Goal: Find specific page/section: Find specific page/section

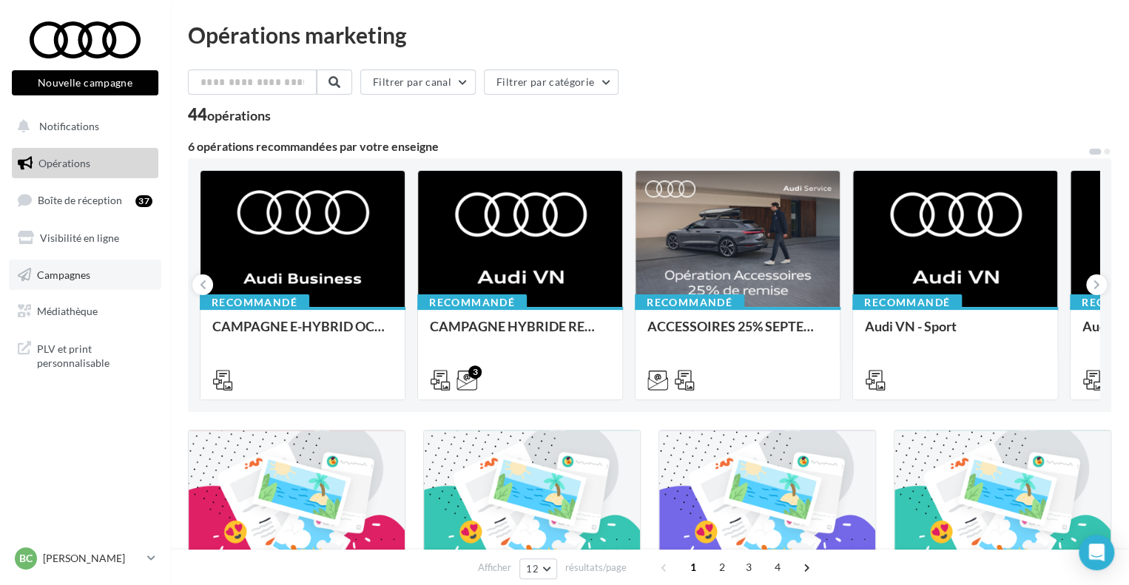
click at [61, 274] on span "Campagnes" at bounding box center [63, 274] width 53 height 13
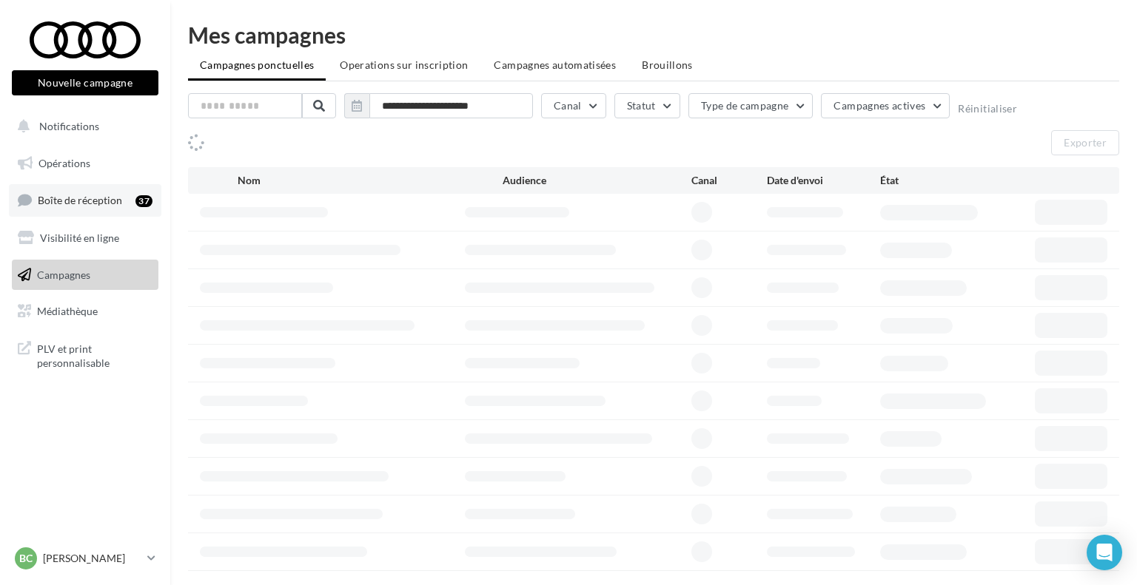
click at [118, 209] on link "Boîte de réception 37" at bounding box center [85, 200] width 152 height 32
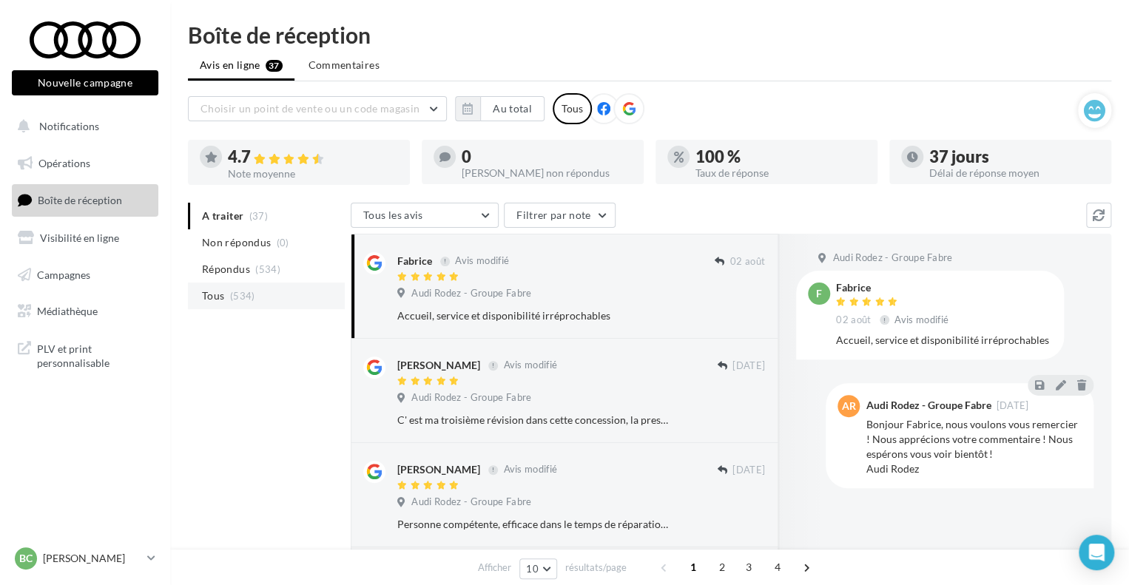
click at [285, 289] on li "Tous (534)" at bounding box center [266, 296] width 157 height 27
